Goal: Register for event/course

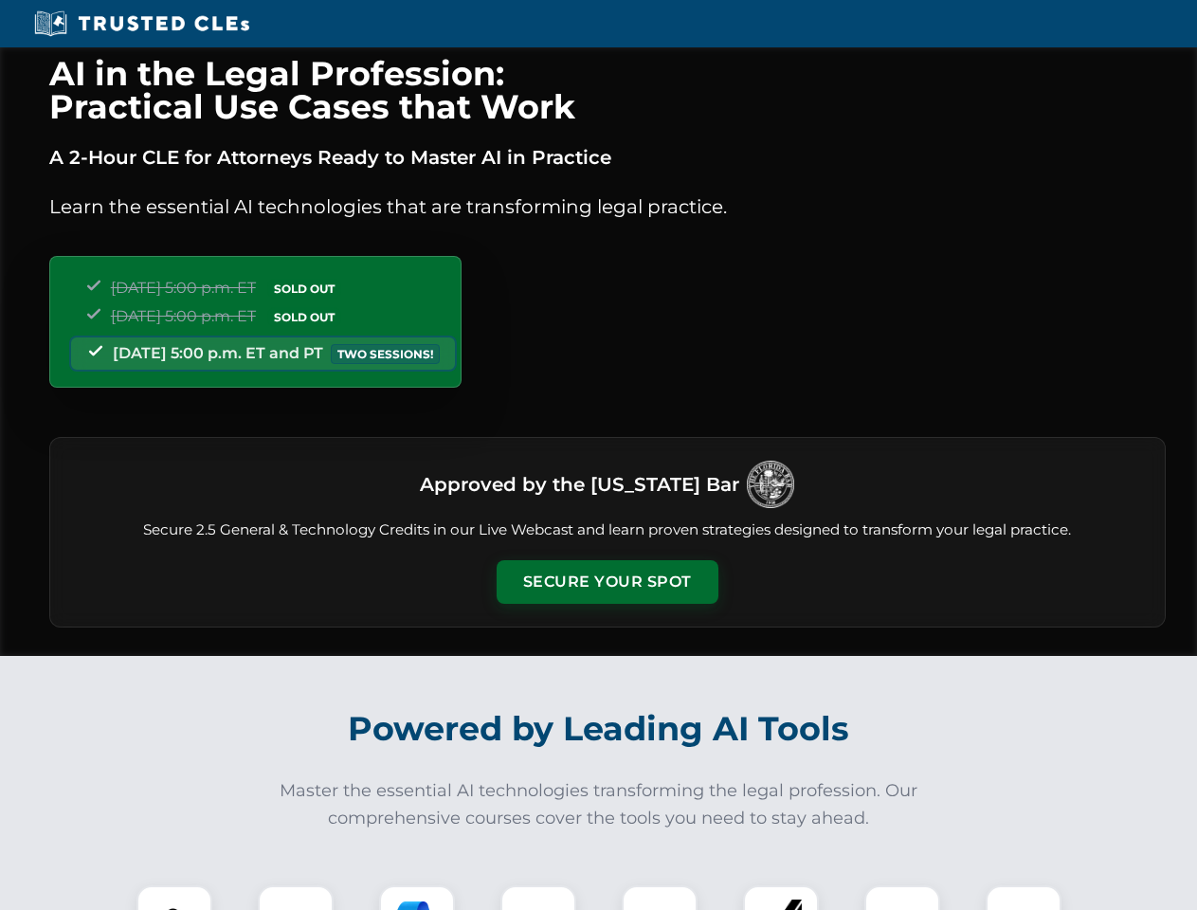
click at [607, 582] on button "Secure Your Spot" at bounding box center [608, 582] width 222 height 44
click at [174, 898] on img at bounding box center [174, 923] width 55 height 55
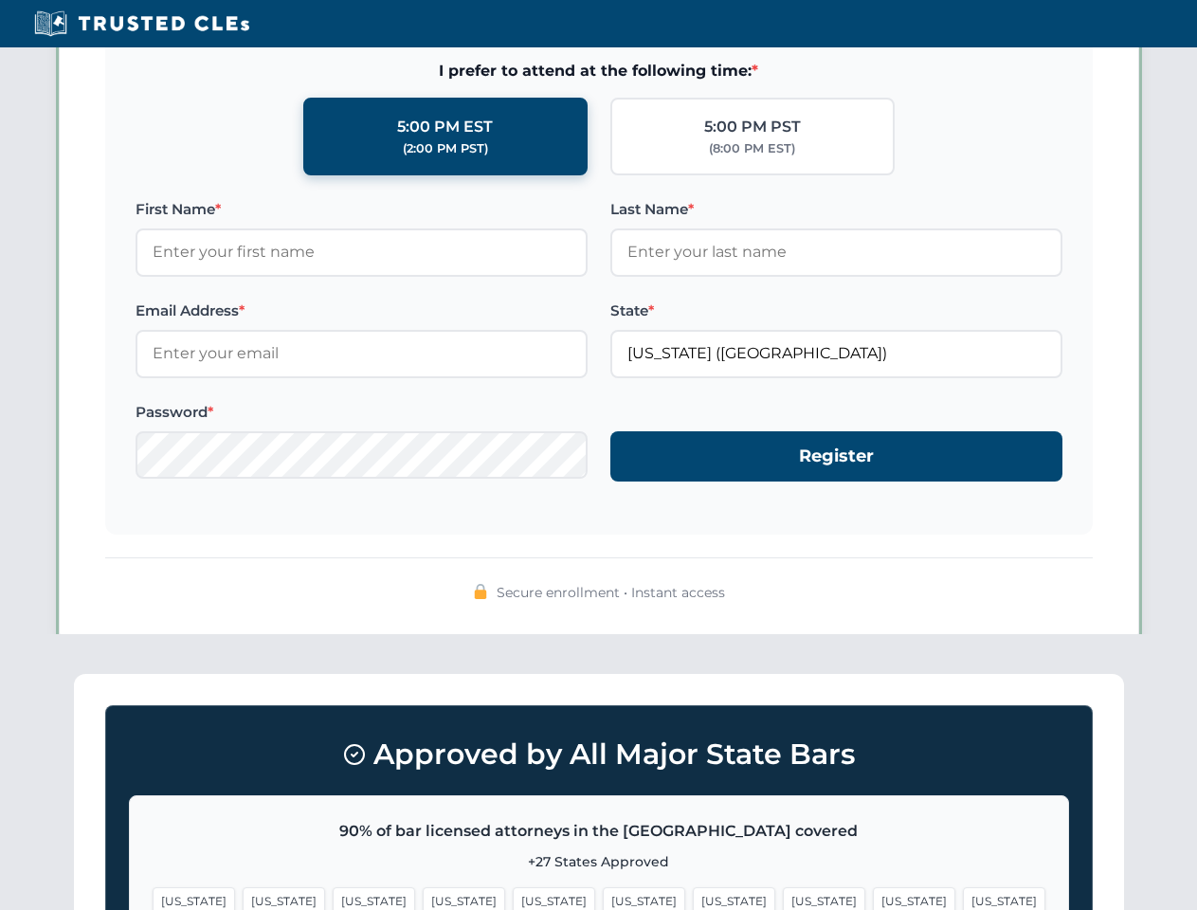
click at [693, 898] on span "[US_STATE]" at bounding box center [734, 900] width 82 height 27
click at [873, 898] on span "[US_STATE]" at bounding box center [914, 900] width 82 height 27
